Goal: Task Accomplishment & Management: Manage account settings

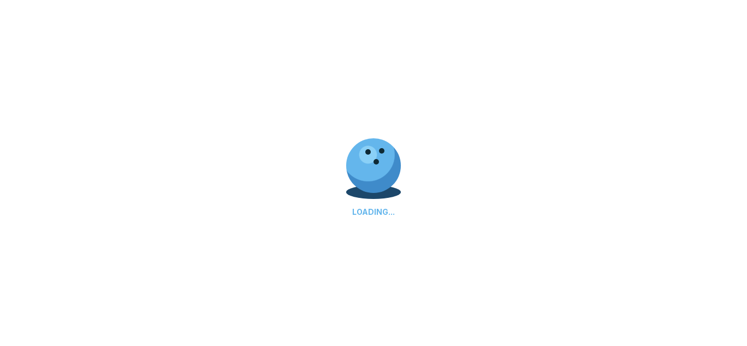
scroll to position [50, 0]
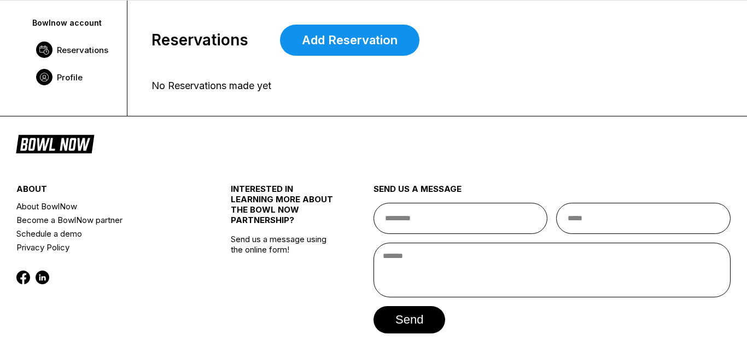
click at [69, 79] on span "Profile" at bounding box center [70, 77] width 26 height 10
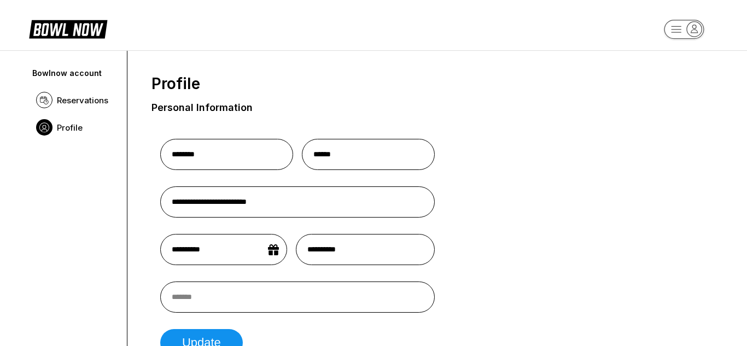
click at [679, 35] on rect "button" at bounding box center [684, 29] width 40 height 19
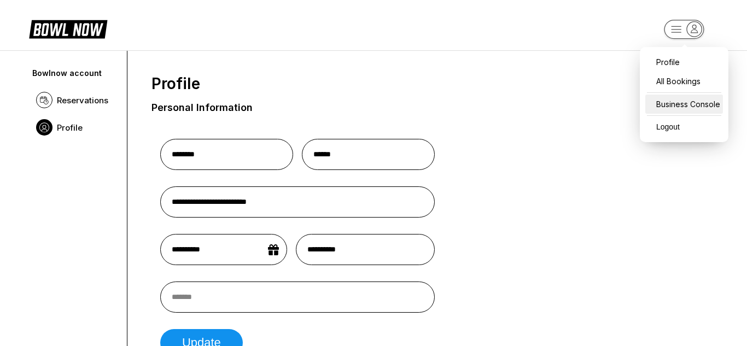
click at [664, 104] on div "Business Console" at bounding box center [685, 104] width 78 height 19
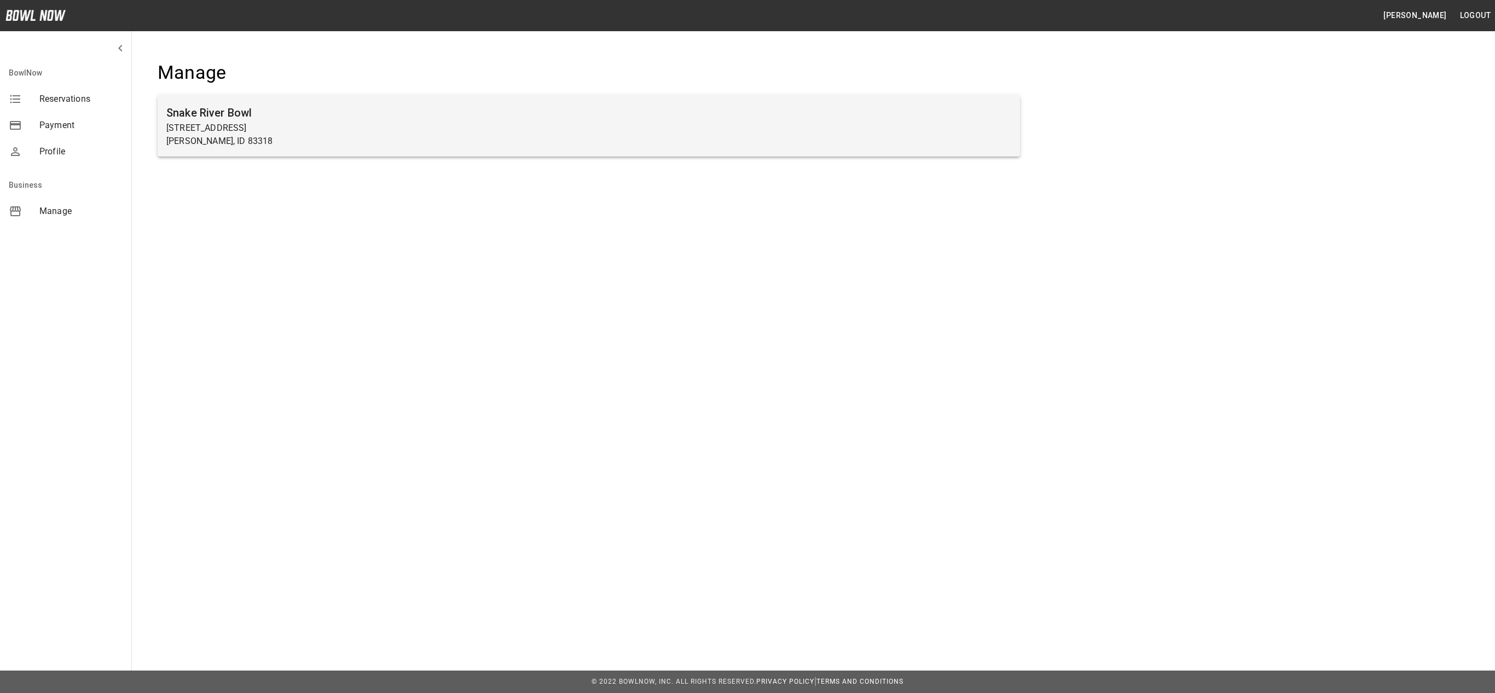
click at [761, 109] on h6 "Snake River Bowl" at bounding box center [588, 113] width 845 height 18
